Goal: Communication & Community: Answer question/provide support

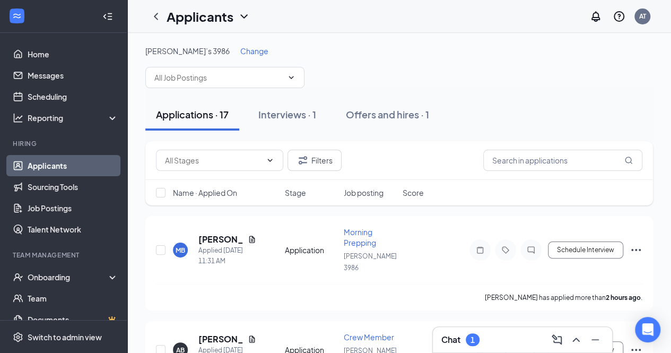
click at [486, 338] on div "Chat 1" at bounding box center [523, 339] width 162 height 17
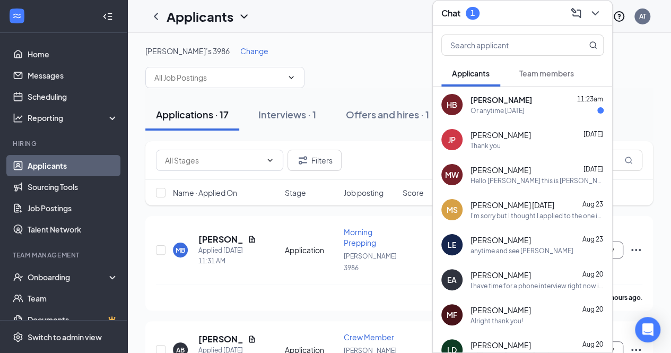
click at [547, 106] on div "Or anytime [DATE]" at bounding box center [537, 110] width 133 height 9
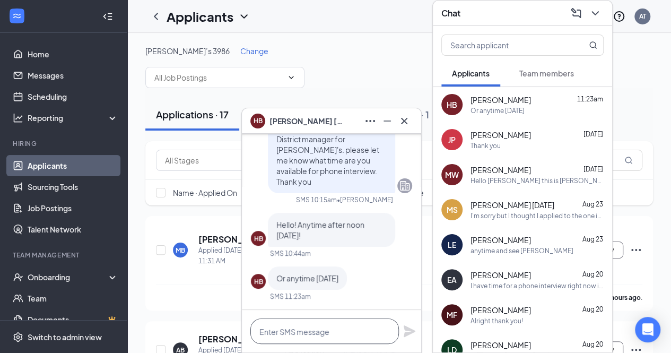
click at [283, 330] on textarea at bounding box center [324, 330] width 149 height 25
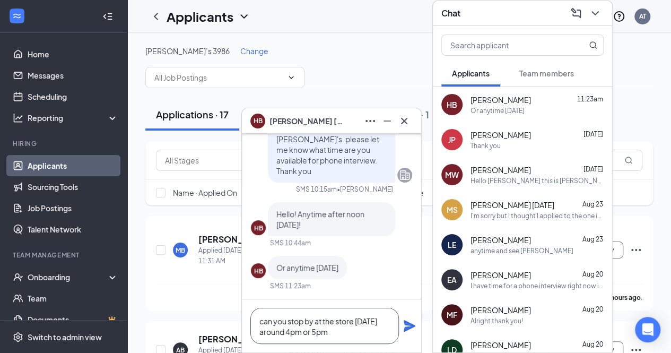
type textarea "can you stop by at the store [DATE] around 4pm or 5pm"
drag, startPoint x: 401, startPoint y: 331, endPoint x: 408, endPoint y: 327, distance: 8.1
click at [408, 327] on div "can you stop by at the store [DATE] around 4pm or 5pm" at bounding box center [331, 325] width 179 height 53
click at [408, 327] on icon "Plane" at bounding box center [410, 326] width 12 height 12
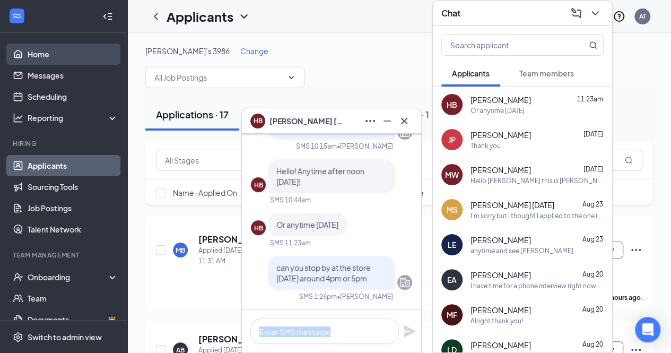
click at [59, 53] on link "Home" at bounding box center [73, 54] width 91 height 21
